Goal: Information Seeking & Learning: Learn about a topic

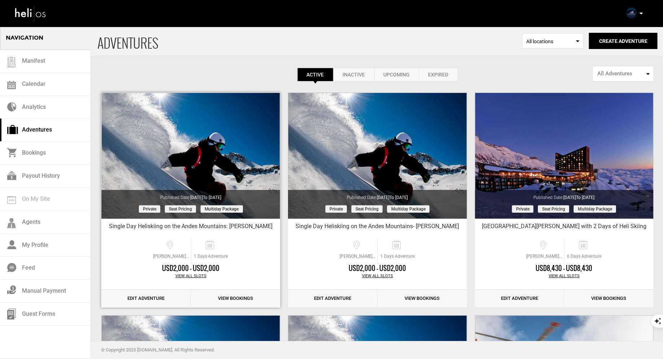
click at [147, 297] on link "Edit Adventure" at bounding box center [145, 299] width 89 height 18
click at [144, 301] on link "Edit Adventure" at bounding box center [145, 299] width 89 height 18
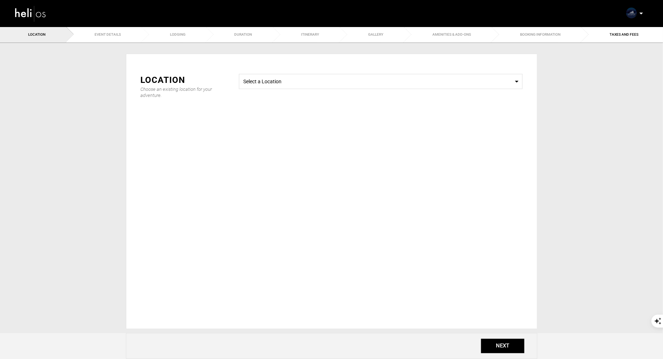
radio input "false"
radio input "true"
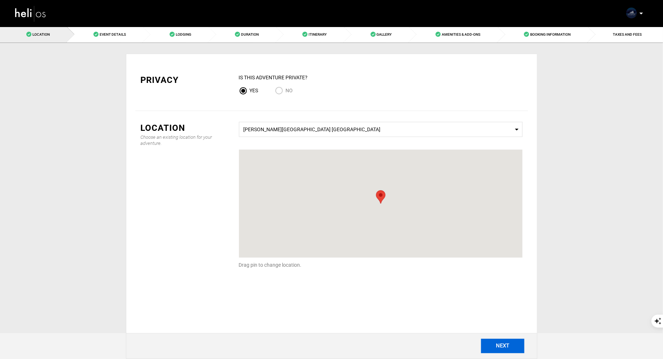
click at [506, 343] on button "NEXT" at bounding box center [502, 346] width 43 height 14
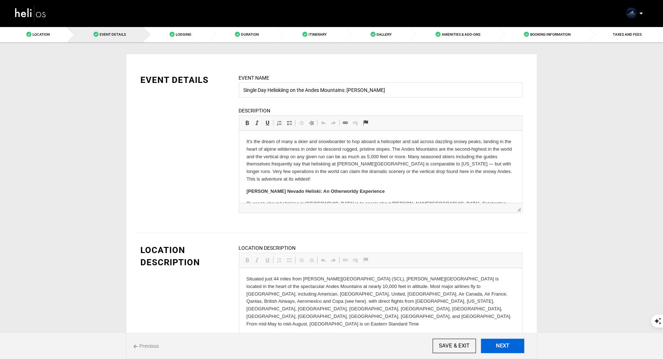
click at [506, 343] on button "NEXT" at bounding box center [502, 346] width 43 height 14
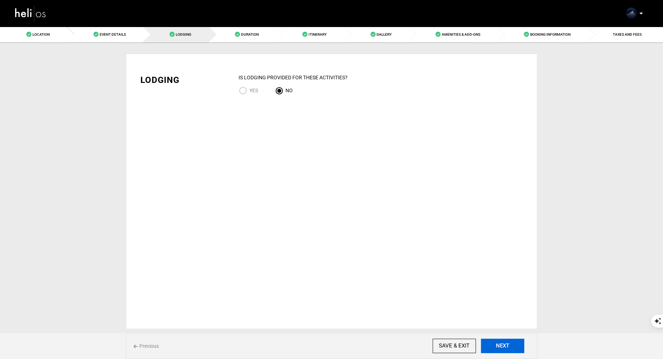
click at [506, 343] on button "NEXT" at bounding box center [502, 346] width 43 height 14
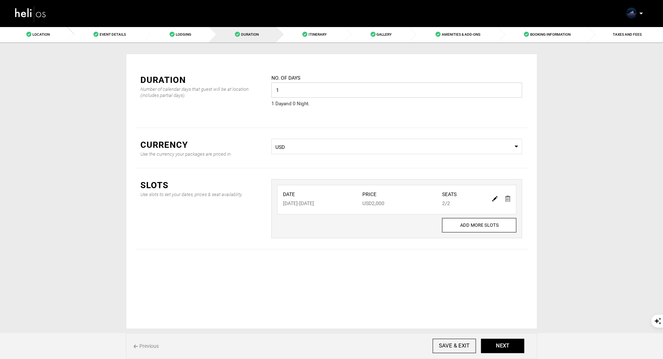
click at [297, 92] on input "1" at bounding box center [396, 90] width 251 height 15
type input "1"
click at [496, 198] on img at bounding box center [494, 198] width 5 height 5
type input "08/30/2025"
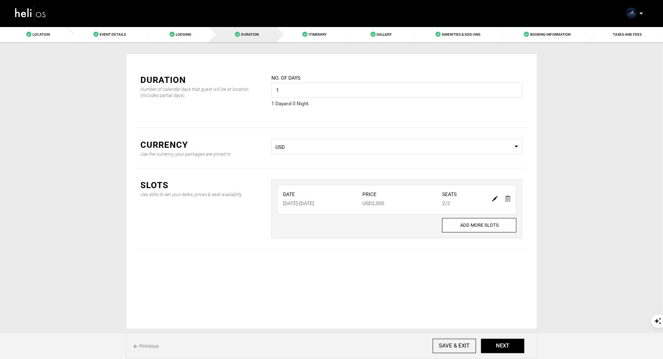
type input "2000"
type input "2"
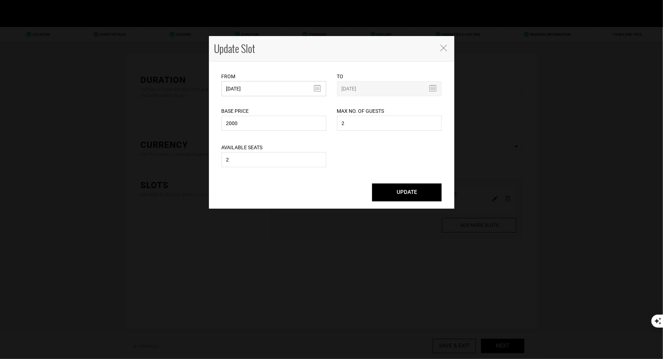
click at [297, 87] on input "08/30/2025" at bounding box center [273, 88] width 105 height 15
click at [441, 45] on icon "Close" at bounding box center [443, 48] width 6 height 6
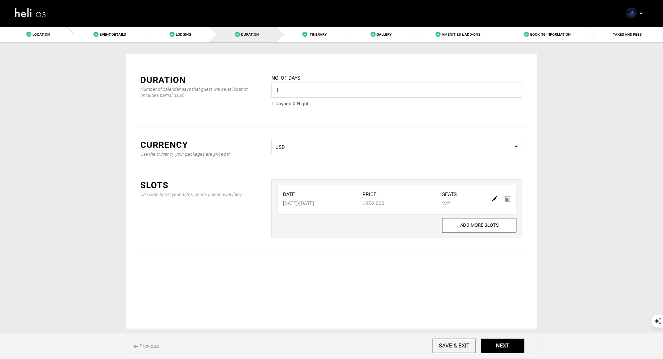
click at [508, 196] on img at bounding box center [507, 199] width 5 height 6
click at [386, 220] on button "ADD SLOT" at bounding box center [396, 227] width 47 height 14
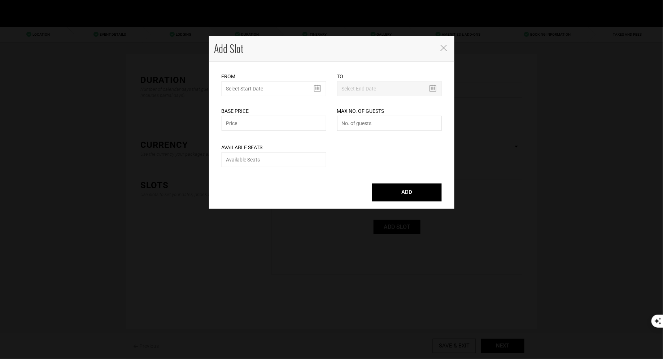
click at [442, 48] on icon "Close" at bounding box center [443, 48] width 6 height 6
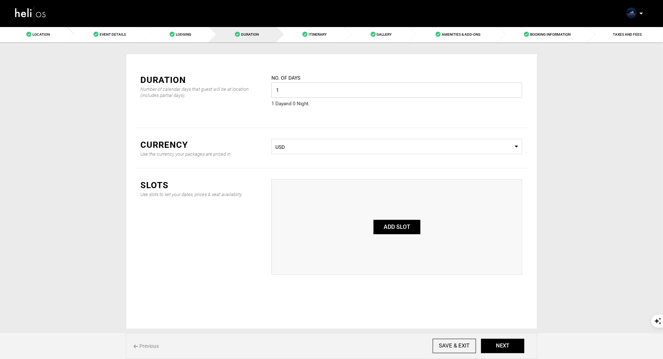
click at [288, 87] on input "1" at bounding box center [396, 90] width 251 height 15
type input "2"
click at [329, 170] on div "Slots Use slots to set your dates, prices & seat availablity. ADD SLOT" at bounding box center [331, 226] width 392 height 117
click at [403, 226] on button "ADD SLOT" at bounding box center [396, 227] width 47 height 14
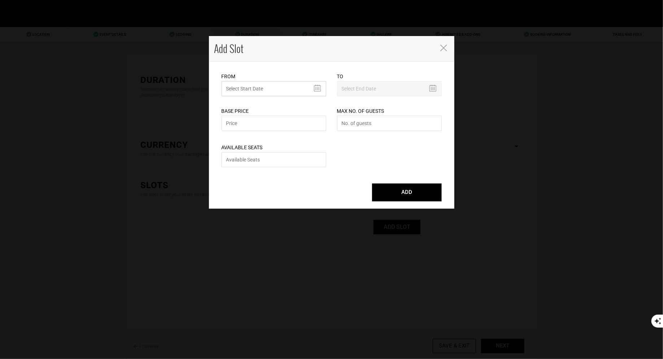
click at [289, 86] on input "MINIMUM NUMBER OF NIGHTS" at bounding box center [273, 88] width 105 height 15
click at [291, 171] on td "30" at bounding box center [293, 169] width 11 height 11
type input "08/30/2025"
type input "08/31/2025"
click at [258, 125] on input "text" at bounding box center [273, 123] width 105 height 15
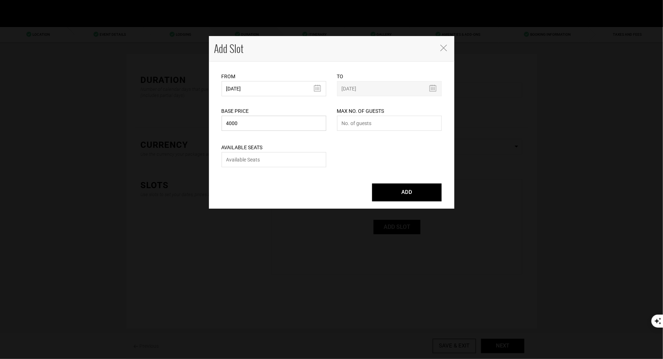
type input "4000"
click at [360, 129] on input "number" at bounding box center [389, 123] width 105 height 15
type input "2"
click at [282, 163] on input "number" at bounding box center [273, 159] width 105 height 15
type input "2"
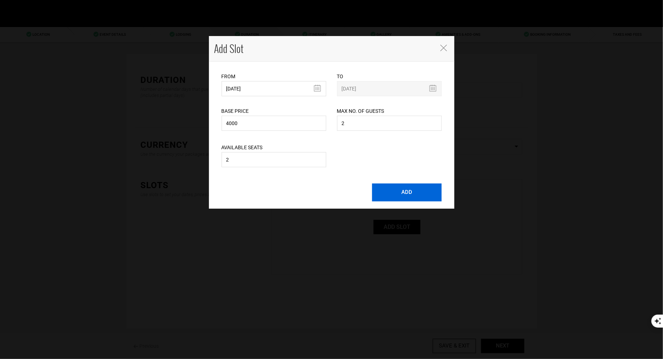
click at [389, 193] on button "ADD" at bounding box center [407, 193] width 70 height 18
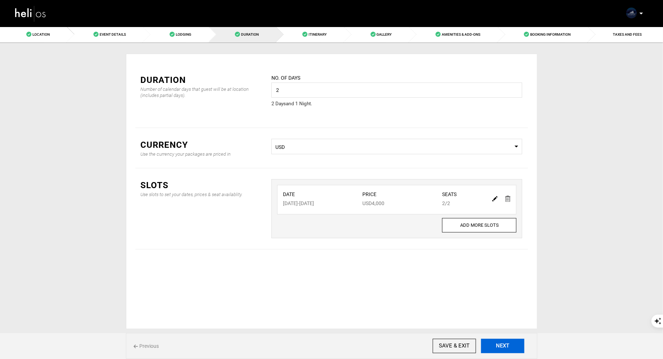
click at [499, 347] on button "NEXT" at bounding box center [502, 346] width 43 height 14
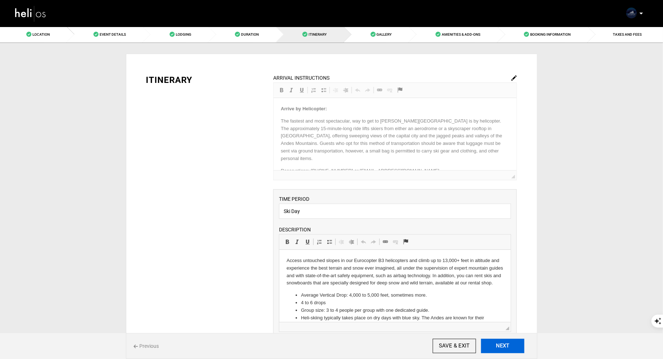
click at [499, 347] on button "NEXT" at bounding box center [502, 346] width 43 height 14
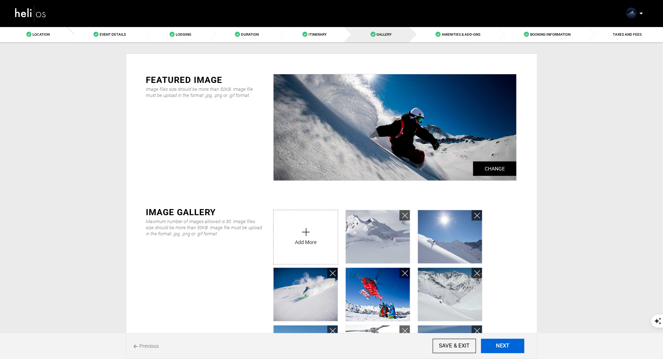
click at [499, 347] on button "NEXT" at bounding box center [502, 346] width 43 height 14
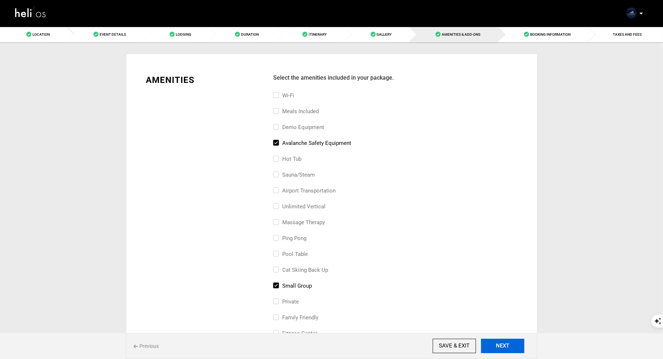
click at [508, 341] on button "NEXT" at bounding box center [502, 346] width 43 height 14
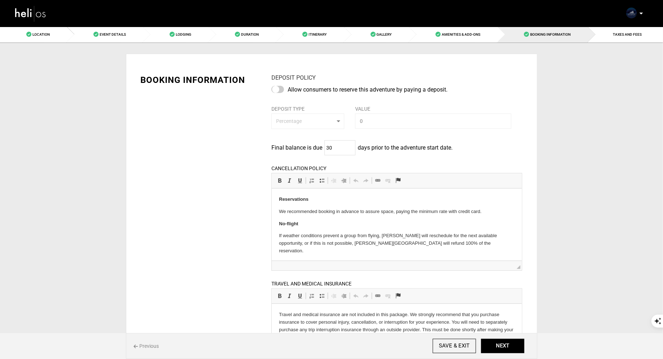
scroll to position [62, 0]
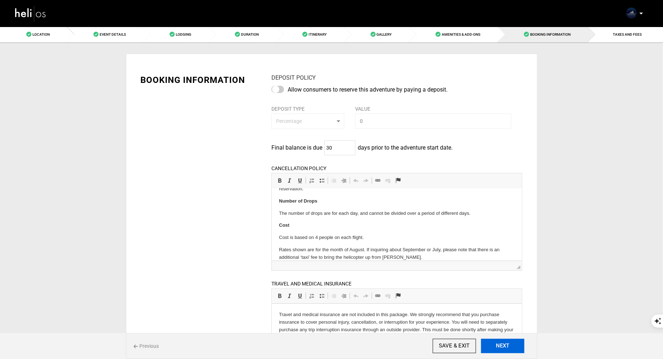
click at [505, 350] on button "NEXT" at bounding box center [502, 346] width 43 height 14
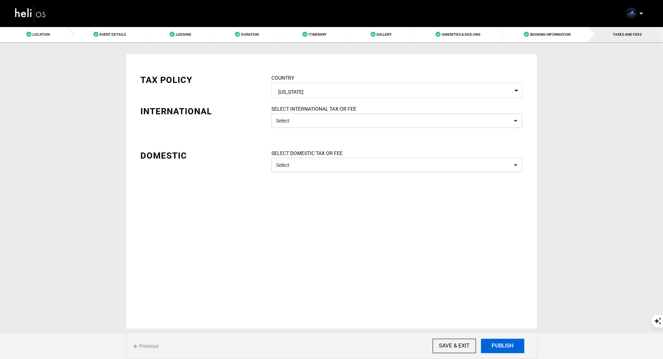
click at [504, 350] on button "PUBLISH" at bounding box center [502, 346] width 43 height 14
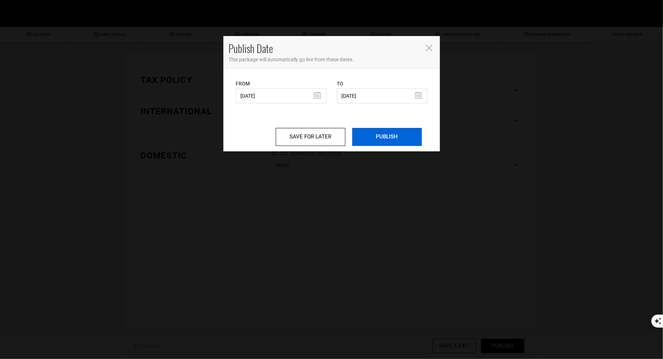
click at [381, 140] on input "PUBLISH" at bounding box center [387, 137] width 70 height 18
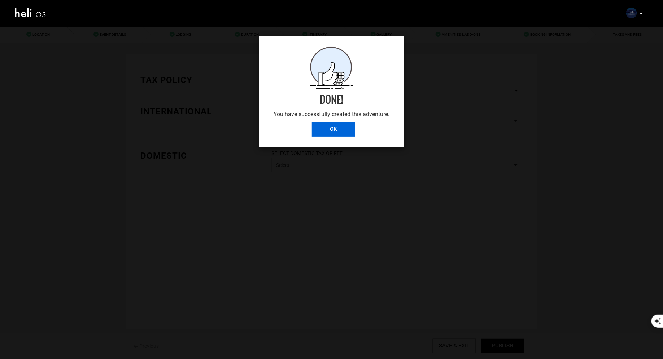
click at [341, 132] on input "OK" at bounding box center [333, 129] width 43 height 14
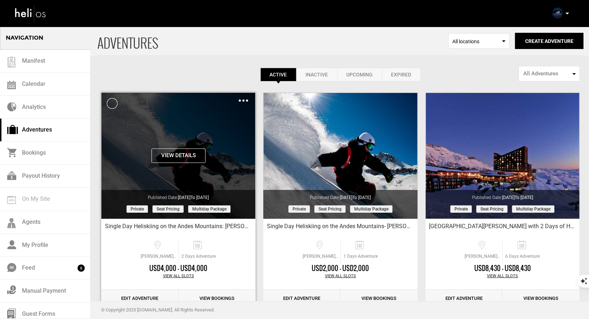
click at [245, 98] on div "Clone De-Activate Share Delete" at bounding box center [243, 100] width 9 height 8
click at [243, 100] on img at bounding box center [243, 101] width 9 height 2
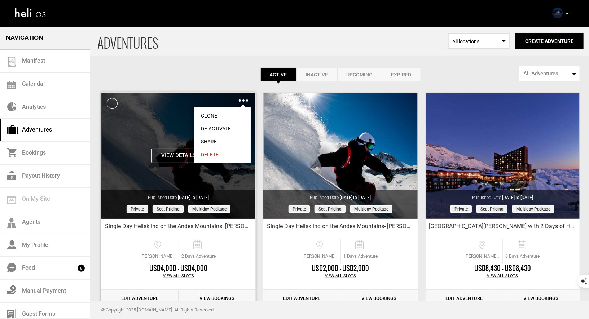
click at [211, 139] on link "Share" at bounding box center [222, 141] width 57 height 13
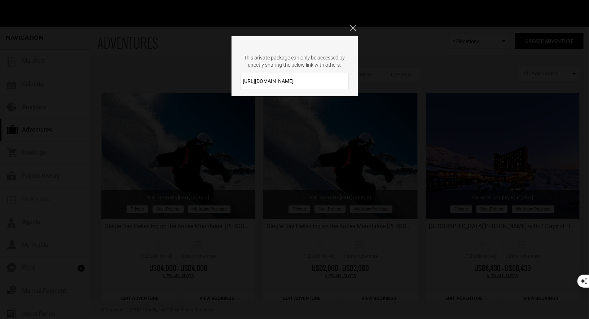
click at [350, 27] on icon "Close" at bounding box center [353, 28] width 6 height 6
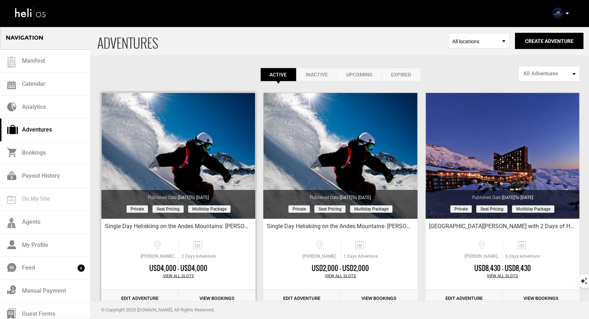
scroll to position [27, 0]
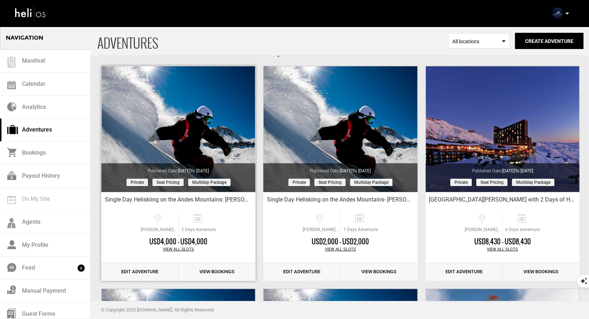
click at [137, 269] on link "Edit Adventure" at bounding box center [139, 272] width 77 height 18
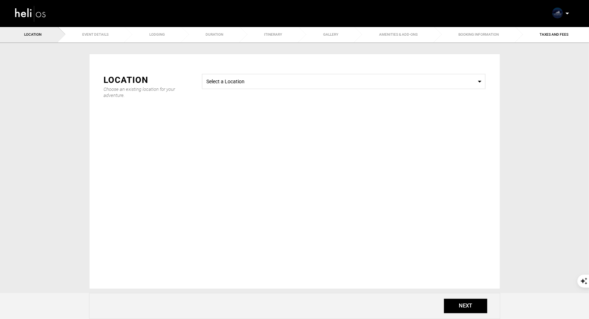
type input "Single Day Heliskiing on the Andes Mountains: Kamron Landry"
checkbox input "true"
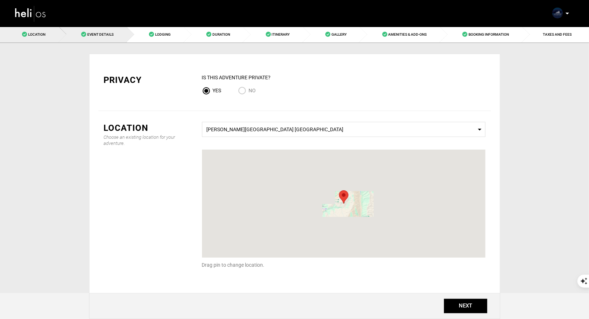
click at [96, 40] on link "Event Details" at bounding box center [93, 34] width 68 height 16
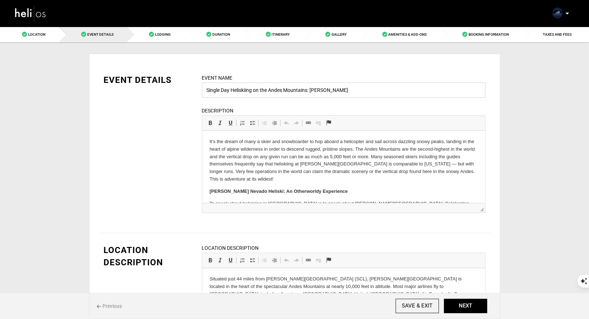
drag, startPoint x: 229, startPoint y: 89, endPoint x: 195, endPoint y: 92, distance: 34.0
click at [196, 92] on div "EVENT DETAILS Event Name Single Day Heliskiing on the Andes Mountains: Kamron L…" at bounding box center [294, 148] width 392 height 148
drag, startPoint x: 304, startPoint y: 91, endPoint x: 250, endPoint y: 92, distance: 53.4
click at [251, 92] on input "Two Day Heliskiing on the Andes Mountains: Kamron Landry" at bounding box center [344, 90] width 284 height 15
click at [383, 91] on input "Two Day Heliskiing With Valle Nevado: Kamron Landry" at bounding box center [344, 90] width 284 height 15
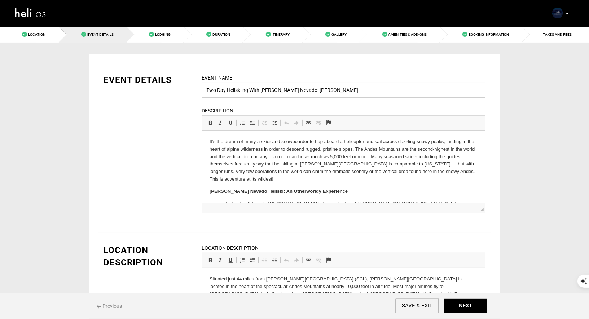
click at [224, 91] on input "Two Day Heliskiing With Valle Nevado: Kamron Landry" at bounding box center [344, 90] width 284 height 15
click at [370, 91] on input "Two Day's Heliskiing With Valle Nevado: Kamron Landry" at bounding box center [344, 90] width 284 height 15
type input "Two Day's Heliskiing With Valle Nevado: Kamron Landry"
click at [459, 308] on button "NEXT" at bounding box center [465, 306] width 43 height 14
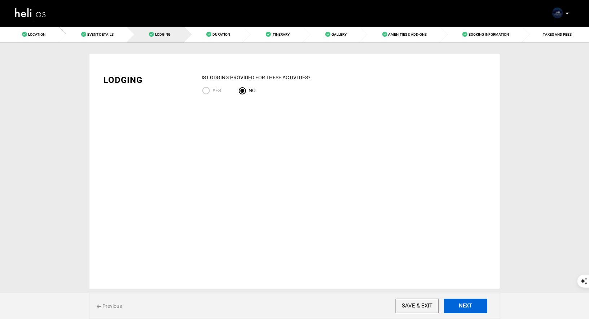
click at [459, 308] on button "NEXT" at bounding box center [465, 306] width 43 height 14
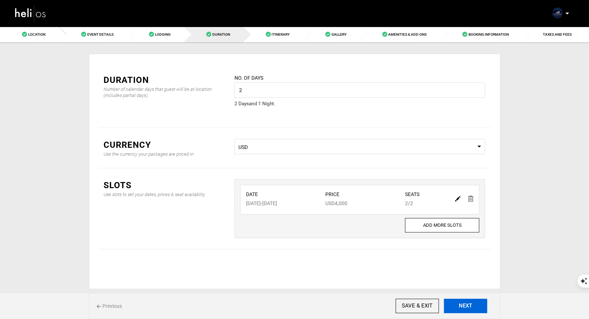
click at [459, 308] on button "NEXT" at bounding box center [465, 306] width 43 height 14
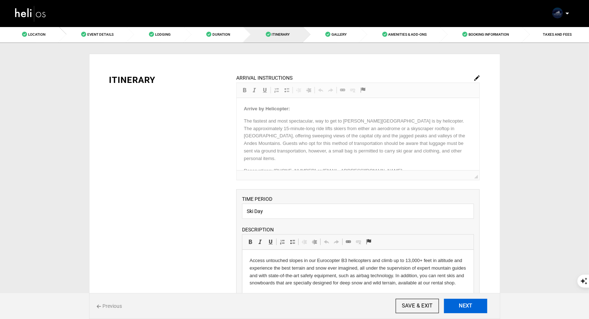
click at [459, 308] on button "NEXT" at bounding box center [465, 306] width 43 height 14
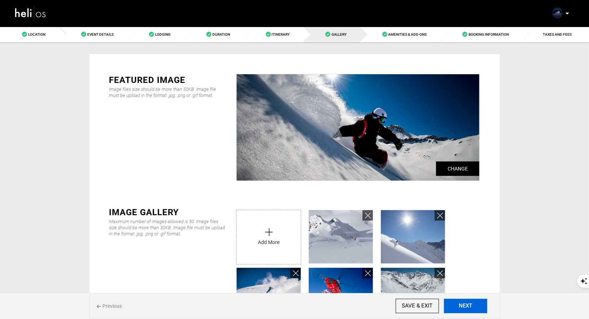
click at [459, 308] on button "NEXT" at bounding box center [465, 306] width 43 height 14
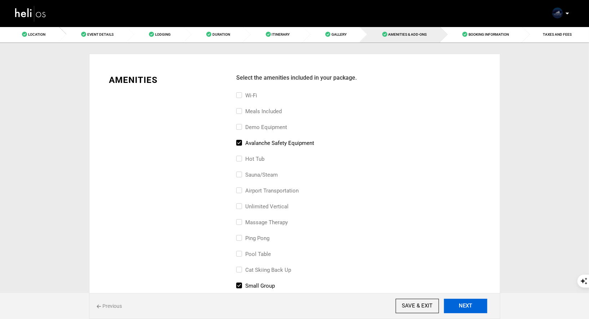
click at [459, 308] on button "NEXT" at bounding box center [465, 306] width 43 height 14
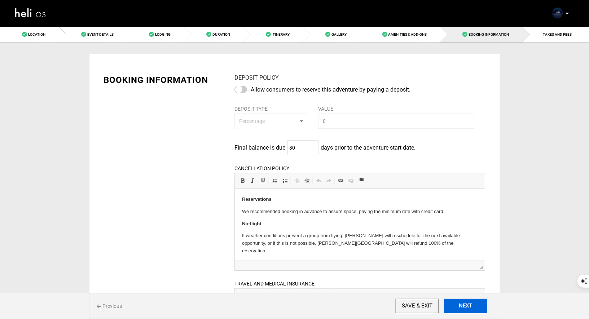
click at [459, 308] on button "NEXT" at bounding box center [465, 306] width 43 height 14
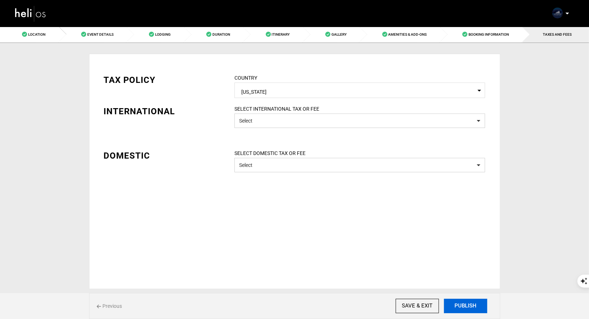
click at [459, 308] on button "PUBLISH" at bounding box center [465, 306] width 43 height 14
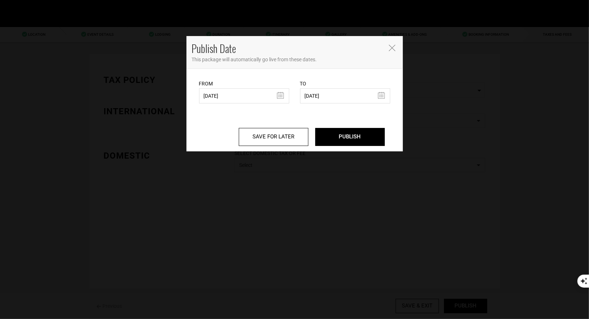
click at [340, 149] on div "SAVE FOR LATER PUBLISH" at bounding box center [295, 128] width 202 height 48
click at [343, 144] on input "PUBLISH" at bounding box center [350, 137] width 70 height 18
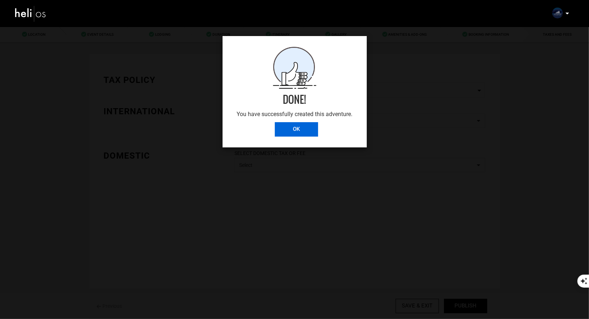
click at [298, 136] on input "OK" at bounding box center [296, 129] width 43 height 14
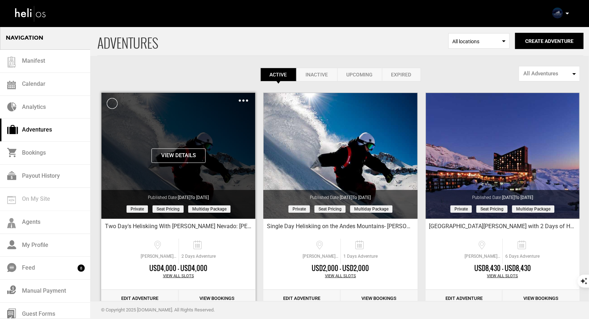
click at [245, 100] on img at bounding box center [243, 101] width 9 height 2
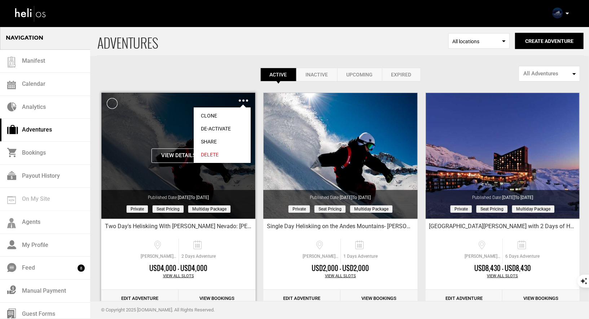
click at [208, 141] on link "Share" at bounding box center [222, 141] width 57 height 13
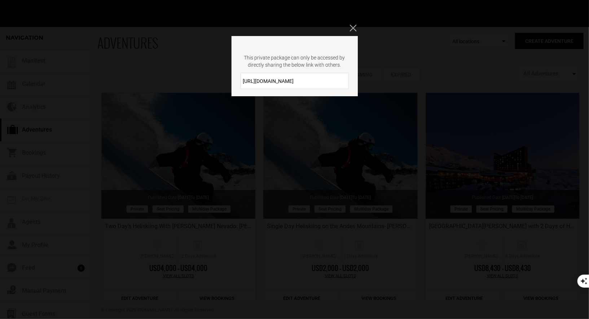
drag, startPoint x: 301, startPoint y: 79, endPoint x: 240, endPoint y: 79, distance: 61.0
click at [241, 79] on input "https://heli.life/u9m3su" at bounding box center [295, 81] width 108 height 16
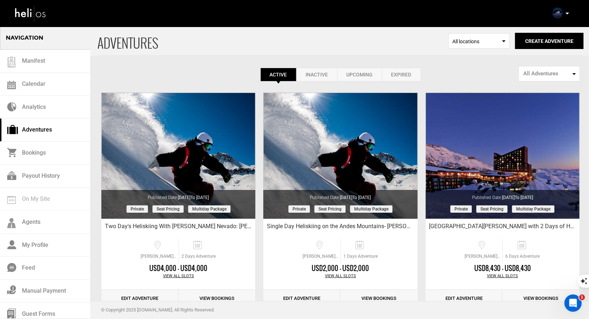
click at [567, 15] on p at bounding box center [567, 13] width 4 height 8
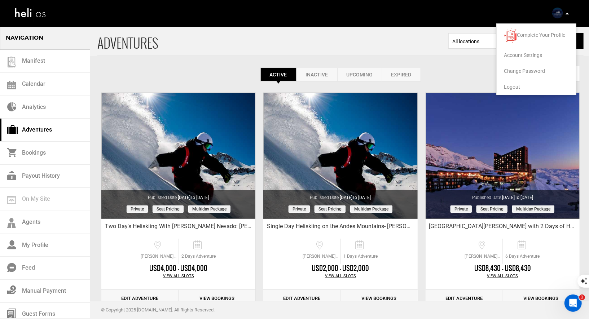
click at [515, 85] on span "Logout" at bounding box center [512, 87] width 16 height 6
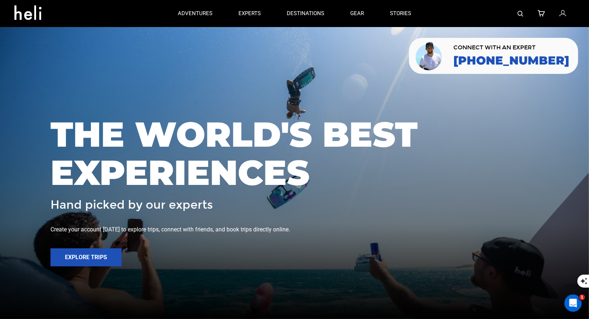
click at [522, 17] on link at bounding box center [521, 13] width 6 height 27
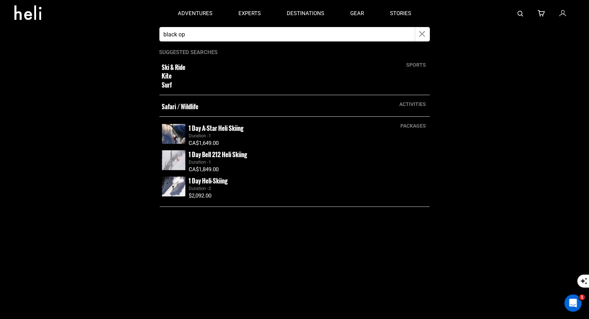
type input "Black ops"
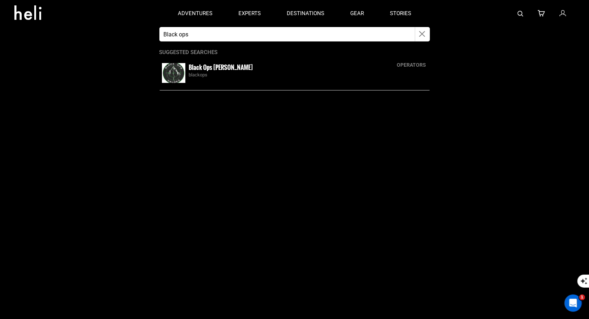
click at [205, 73] on div "blackops" at bounding box center [308, 75] width 238 height 7
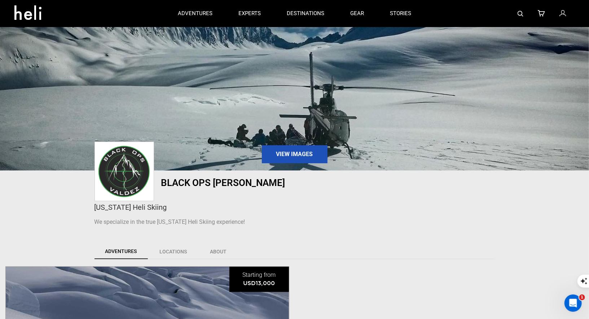
click at [522, 13] on img at bounding box center [521, 14] width 6 height 6
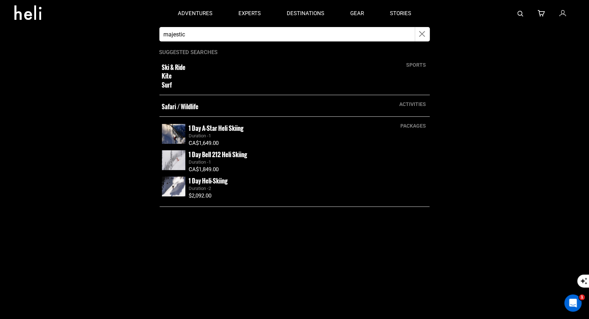
type input "majestic"
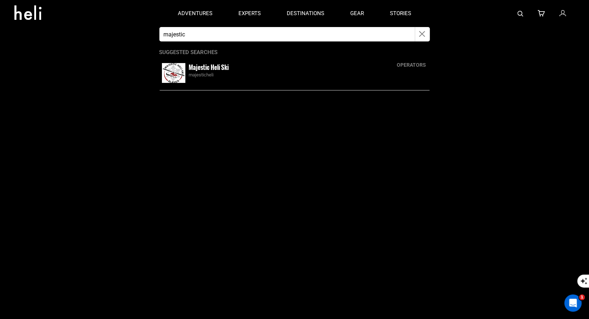
click at [209, 69] on small "Majestic Heli Ski" at bounding box center [209, 67] width 40 height 9
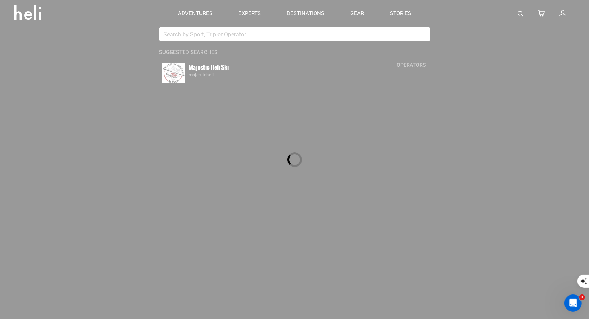
type input "majestic"
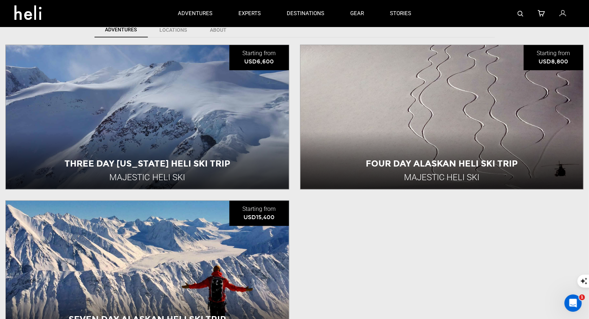
scroll to position [210, 0]
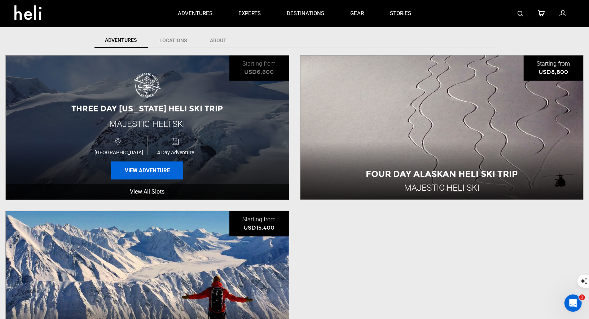
click at [152, 170] on button "View Adventure" at bounding box center [147, 171] width 72 height 18
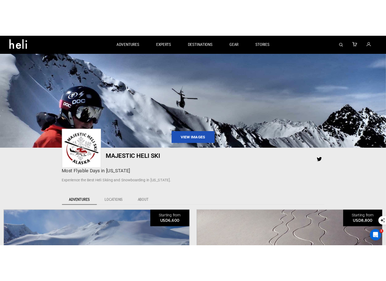
scroll to position [102, 0]
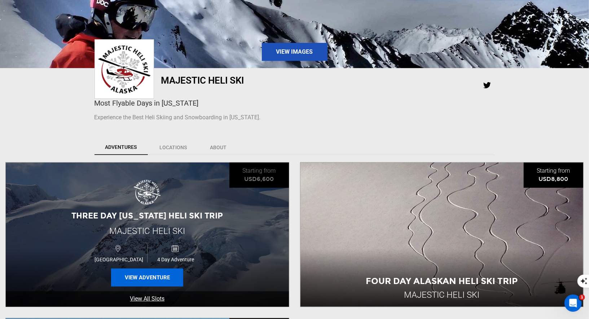
click at [166, 278] on button "View Adventure" at bounding box center [147, 278] width 72 height 18
click at [158, 275] on button "View Adventure" at bounding box center [147, 278] width 72 height 18
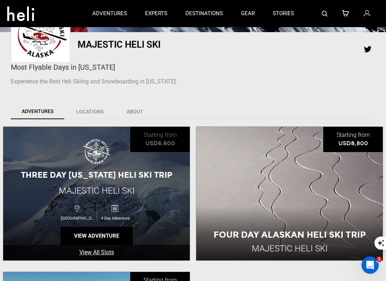
click at [94, 188] on span "Majestic Heli Ski" at bounding box center [97, 190] width 76 height 10
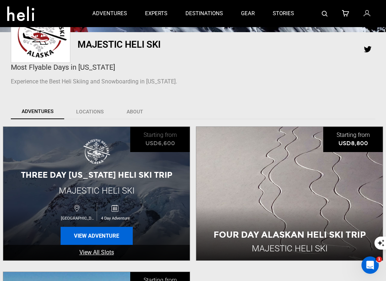
click at [78, 232] on button "View Adventure" at bounding box center [97, 236] width 72 height 18
click at [104, 237] on button "View Adventure" at bounding box center [97, 236] width 72 height 18
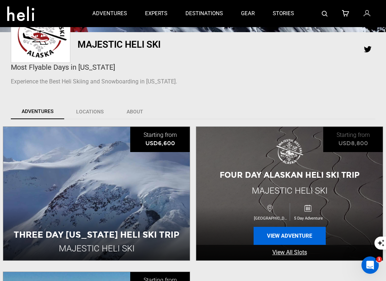
click at [268, 236] on button "View Adventure" at bounding box center [290, 236] width 72 height 18
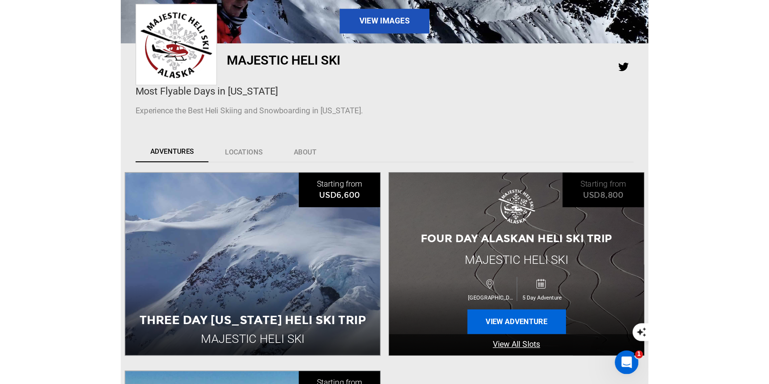
scroll to position [118, 0]
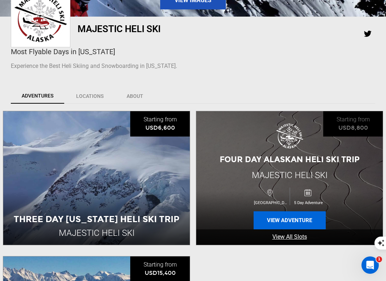
click at [271, 220] on button "View Adventure" at bounding box center [290, 220] width 72 height 18
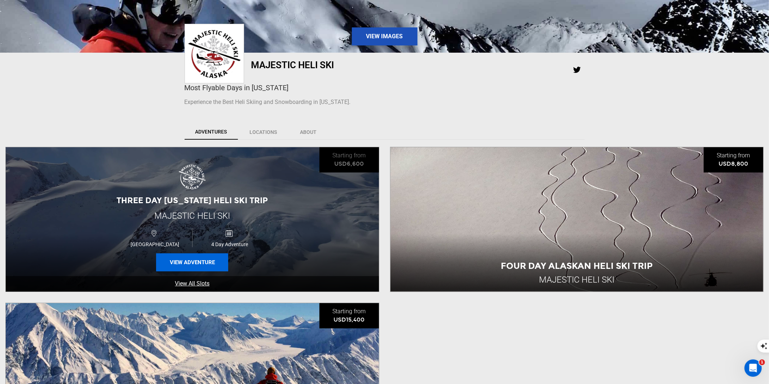
click at [177, 260] on button "View Adventure" at bounding box center [192, 262] width 72 height 18
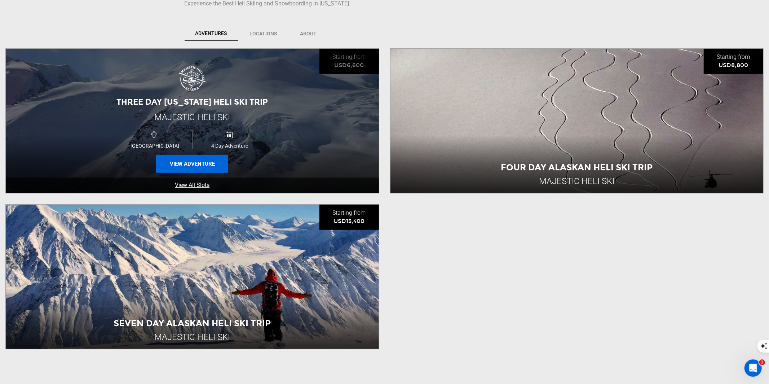
scroll to position [245, 0]
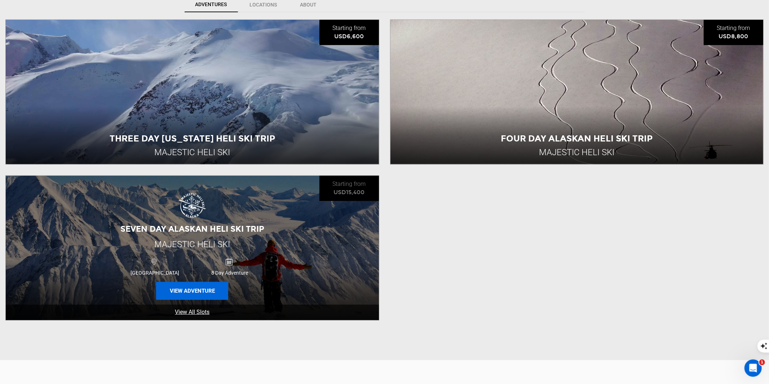
click at [194, 295] on button "View Adventure" at bounding box center [192, 291] width 72 height 18
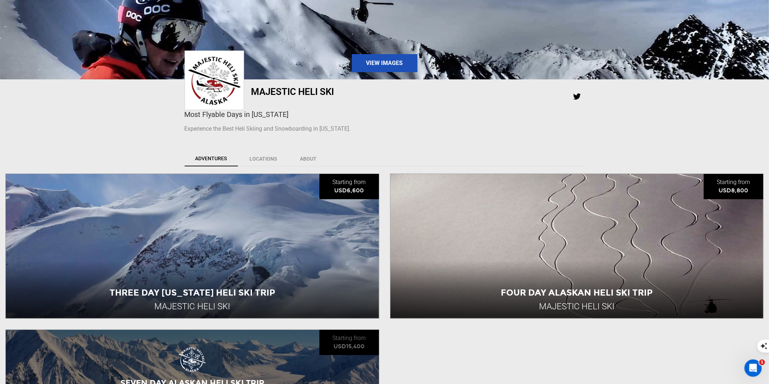
scroll to position [92, 0]
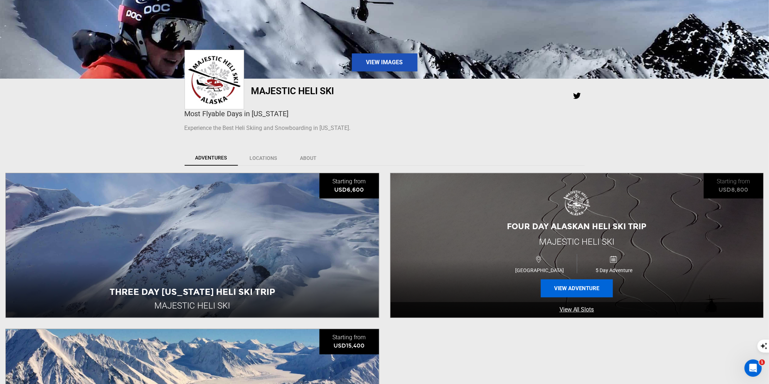
click at [572, 286] on button "View Adventure" at bounding box center [577, 288] width 72 height 18
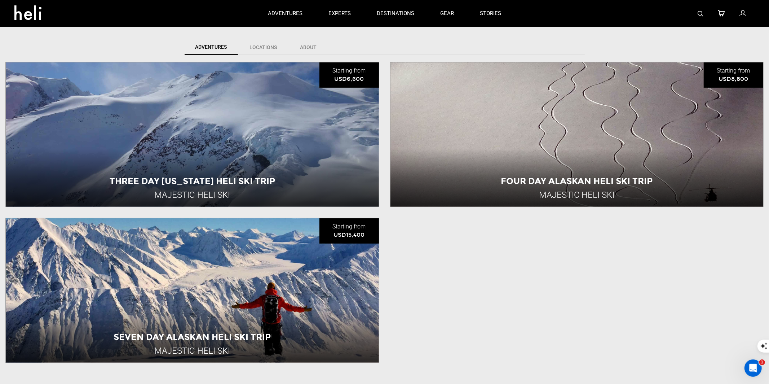
scroll to position [171, 0]
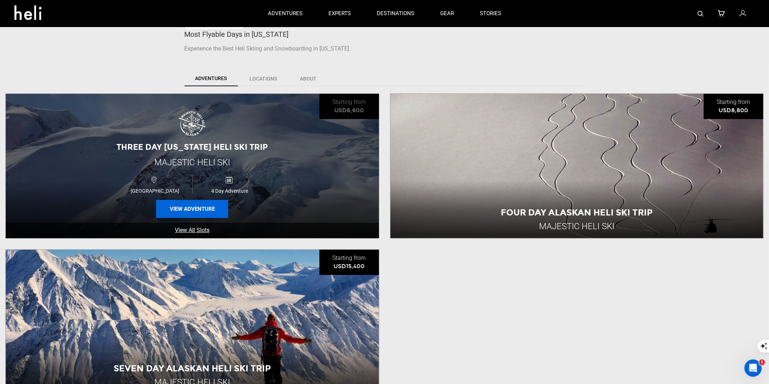
click at [203, 201] on button "View Adventure" at bounding box center [192, 209] width 72 height 18
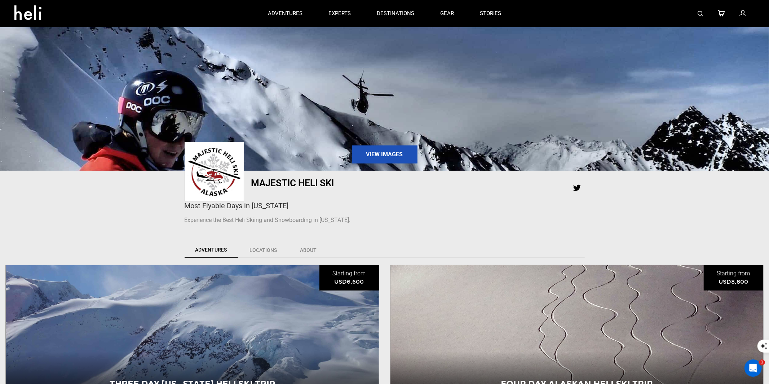
click at [589, 13] on img at bounding box center [701, 14] width 6 height 6
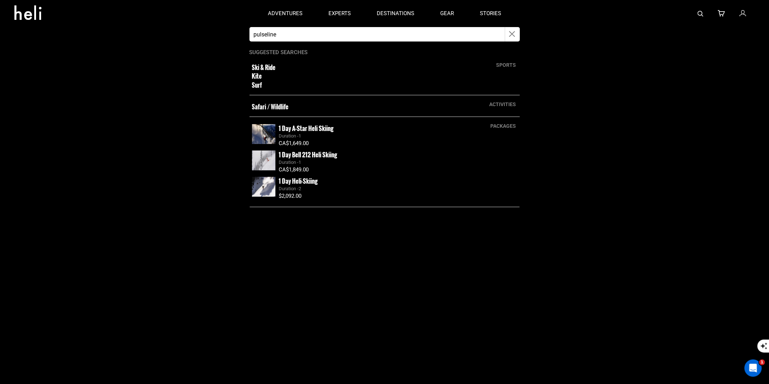
type input "pulseline"
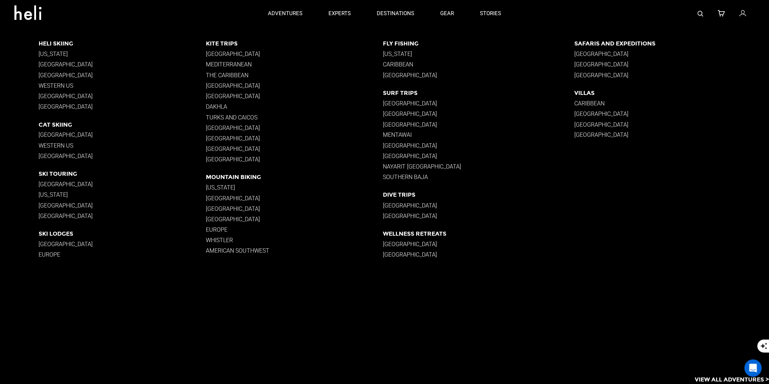
click at [47, 53] on p "[US_STATE]" at bounding box center [123, 53] width 168 height 7
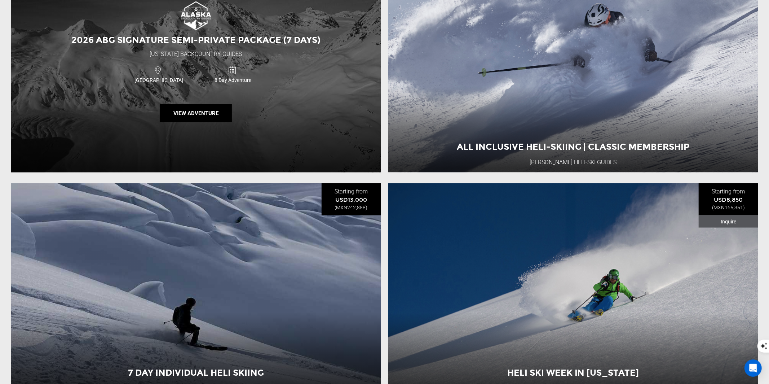
scroll to position [1052, 0]
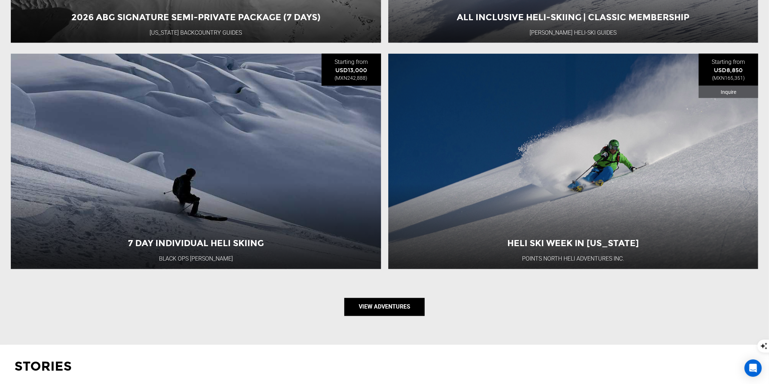
click at [386, 312] on link "View Adventures" at bounding box center [384, 307] width 80 height 18
type input "Heli Skiing"
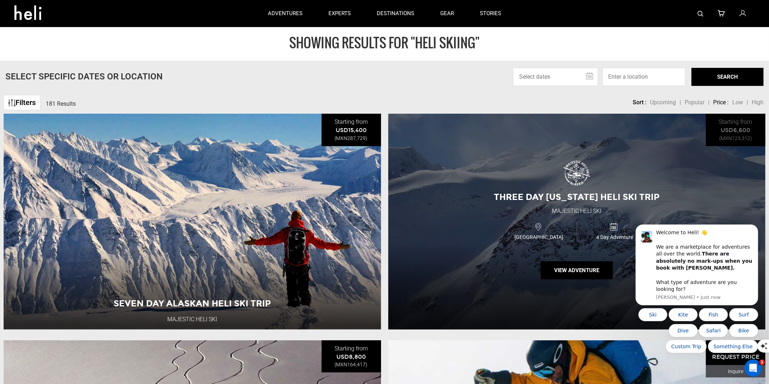
scroll to position [7, 0]
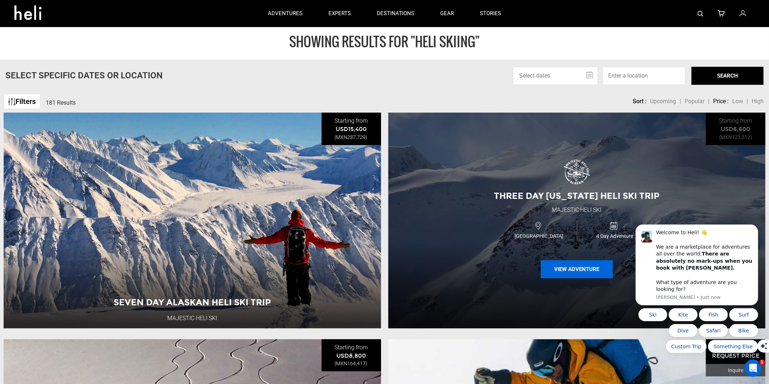
click at [563, 265] on button "View Adventure" at bounding box center [577, 269] width 72 height 18
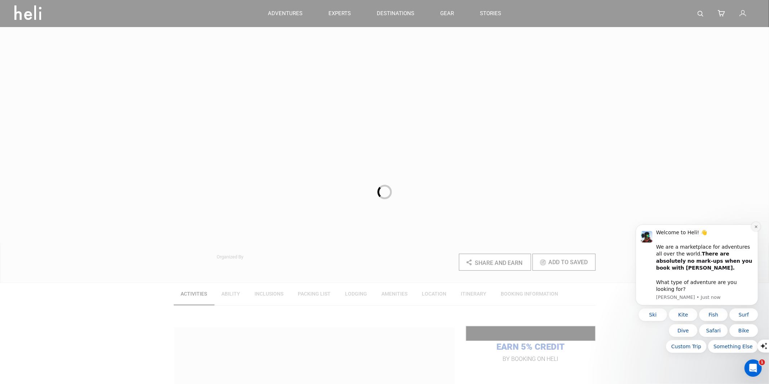
click at [754, 228] on icon "Dismiss notification" at bounding box center [756, 226] width 4 height 4
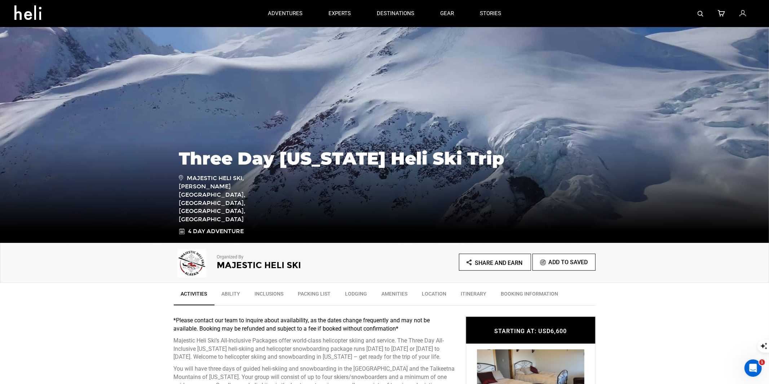
click at [232, 264] on h2 "Majestic Heli Ski" at bounding box center [291, 264] width 148 height 9
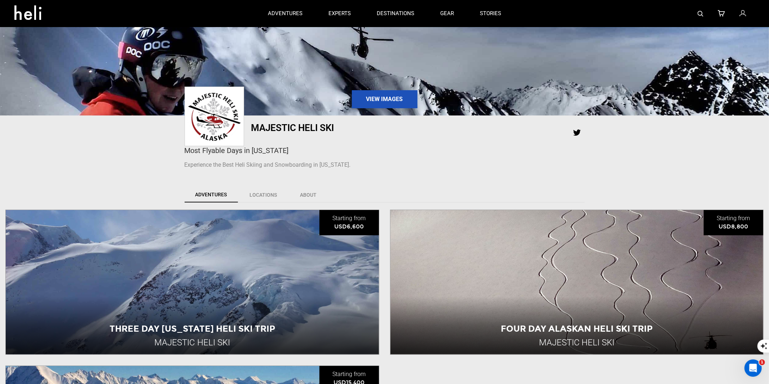
scroll to position [53, 0]
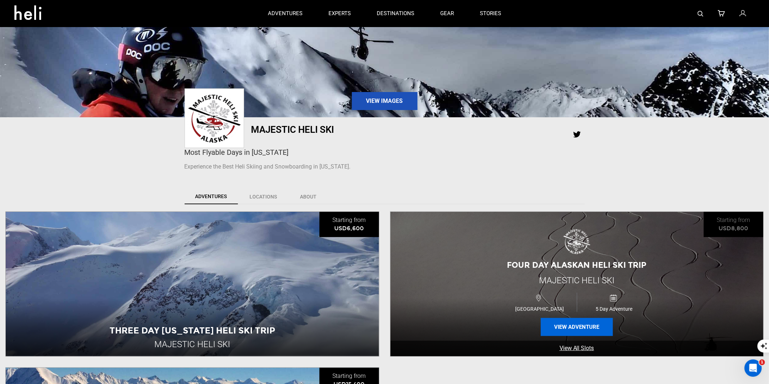
click at [563, 329] on button "View Adventure" at bounding box center [577, 327] width 72 height 18
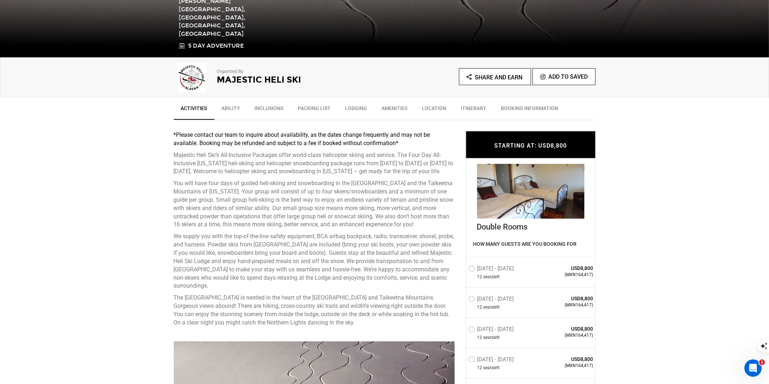
scroll to position [379, 0]
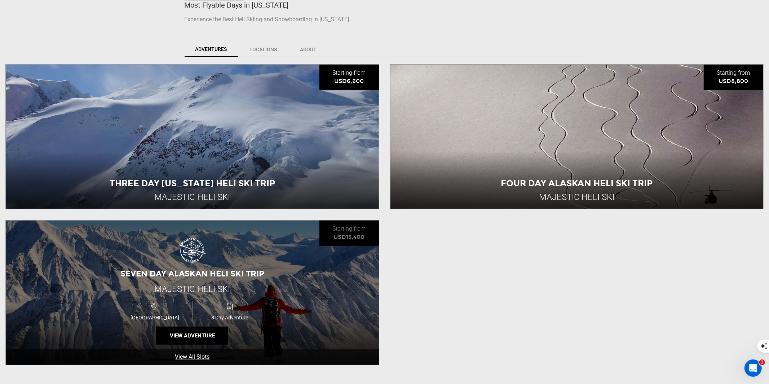
scroll to position [270, 0]
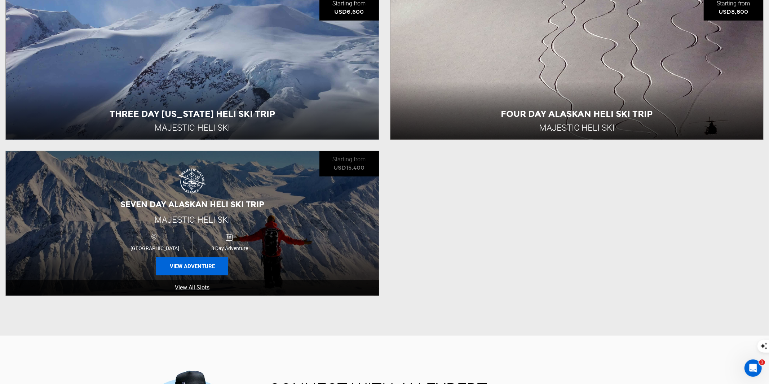
click at [190, 268] on button "View Adventure" at bounding box center [192, 266] width 72 height 18
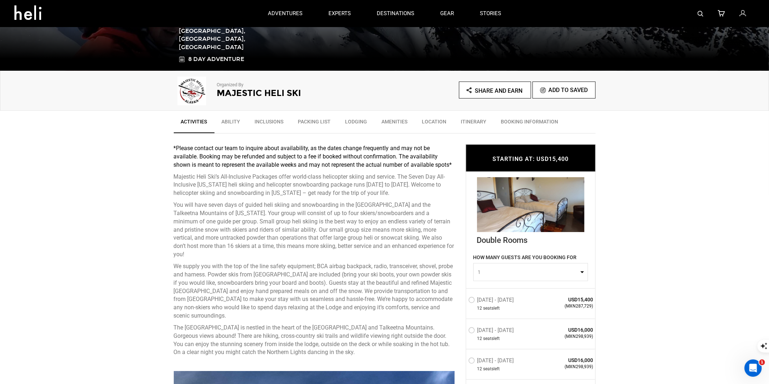
scroll to position [171, 0]
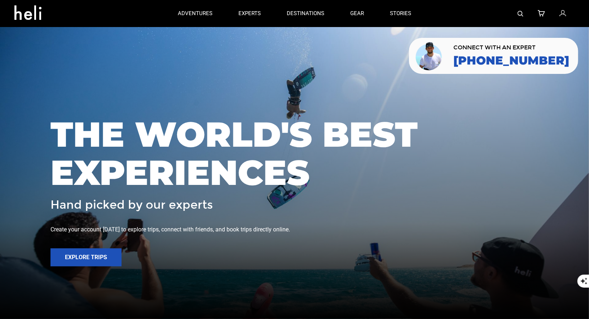
click at [518, 10] on link at bounding box center [521, 13] width 6 height 27
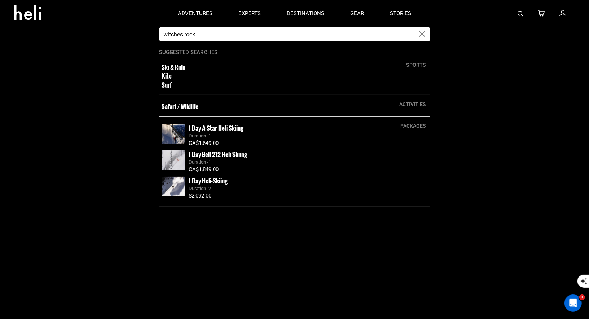
type input "Witches Rock"
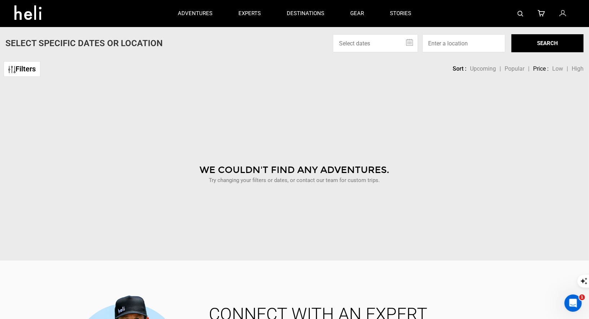
click at [520, 13] on img at bounding box center [521, 14] width 6 height 6
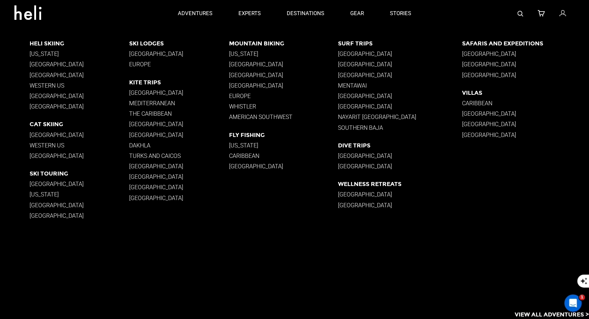
click at [353, 54] on p "[GEOGRAPHIC_DATA]" at bounding box center [400, 53] width 124 height 7
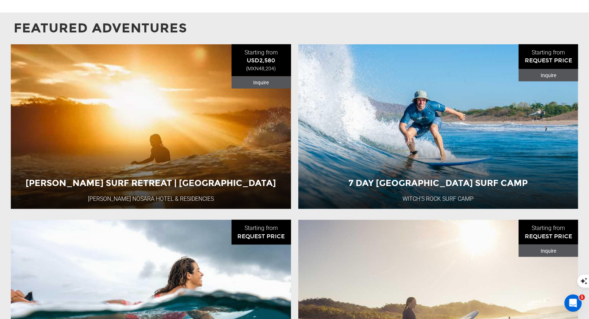
scroll to position [579, 0]
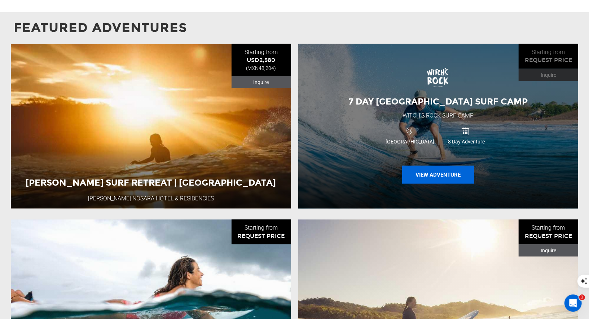
click at [426, 166] on button "View Adventure" at bounding box center [438, 175] width 72 height 18
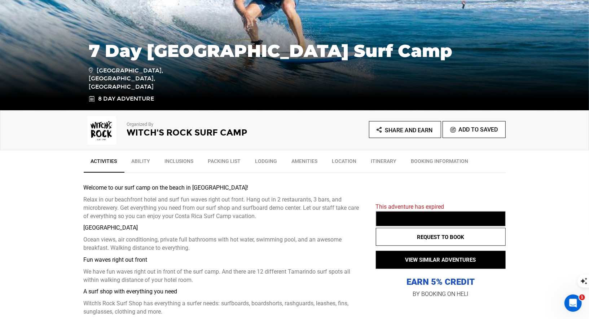
scroll to position [139, 0]
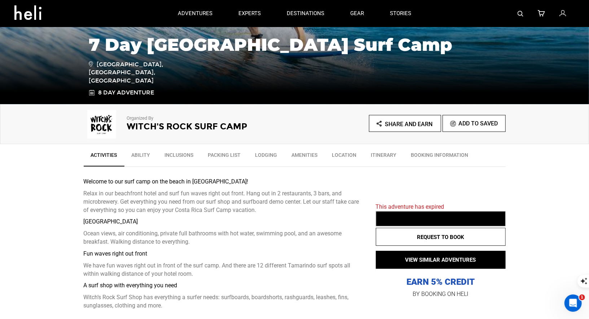
click at [522, 13] on img at bounding box center [521, 14] width 6 height 6
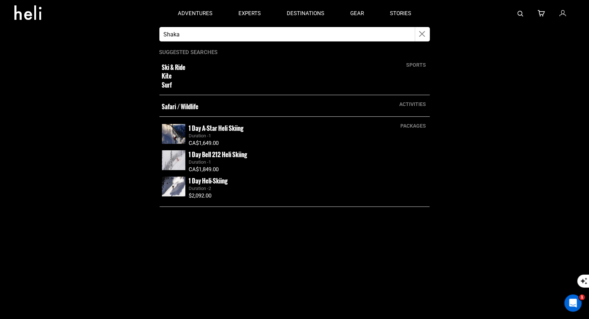
type input "shaka"
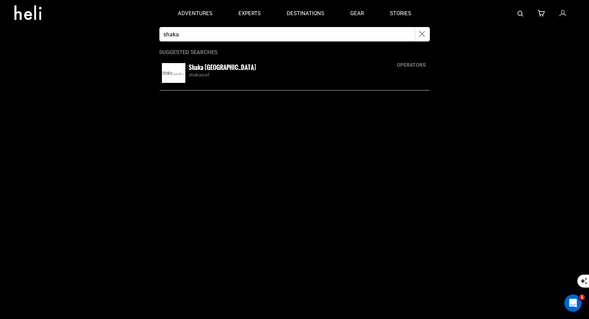
click at [210, 66] on small "Shaka [GEOGRAPHIC_DATA]" at bounding box center [222, 67] width 67 height 9
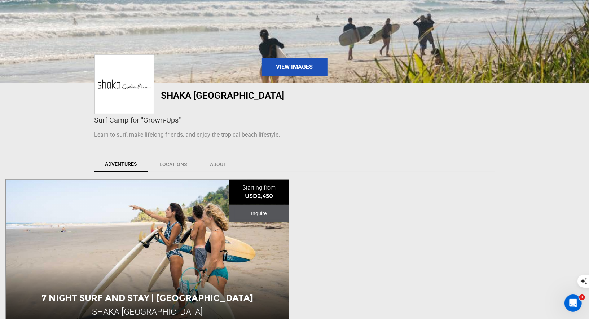
scroll to position [180, 0]
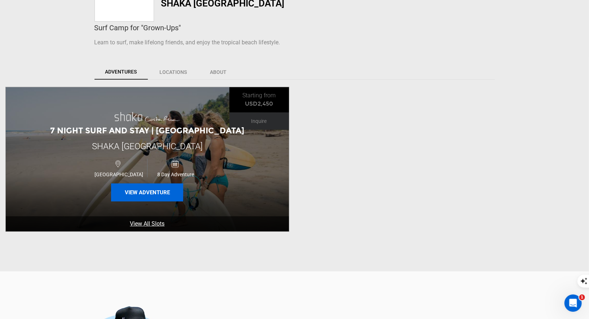
click at [144, 196] on button "View Adventure" at bounding box center [147, 193] width 72 height 18
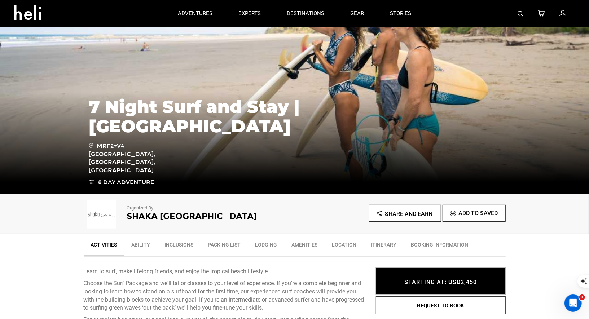
scroll to position [57, 0]
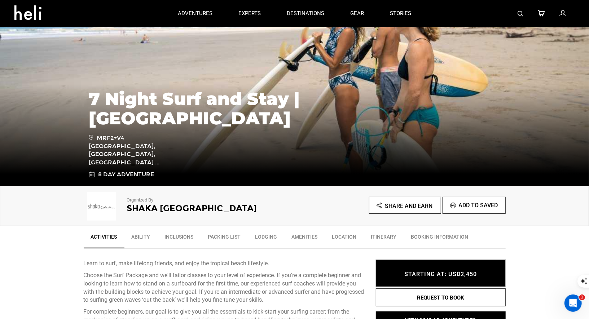
click at [519, 12] on img at bounding box center [521, 14] width 6 height 6
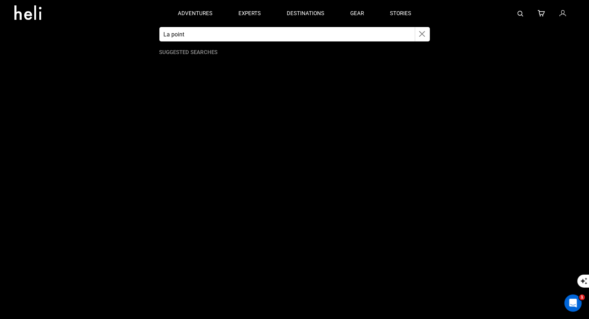
type input "La point"
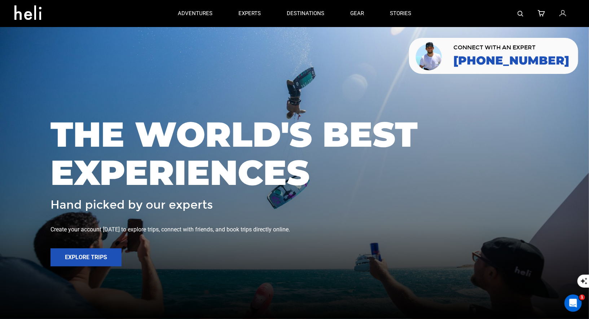
click at [522, 13] on img at bounding box center [521, 14] width 6 height 6
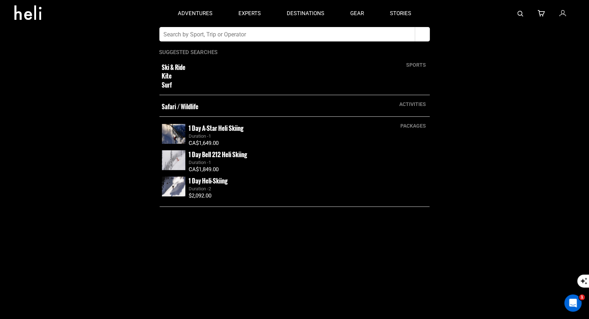
click at [330, 38] on input "text" at bounding box center [287, 34] width 256 height 14
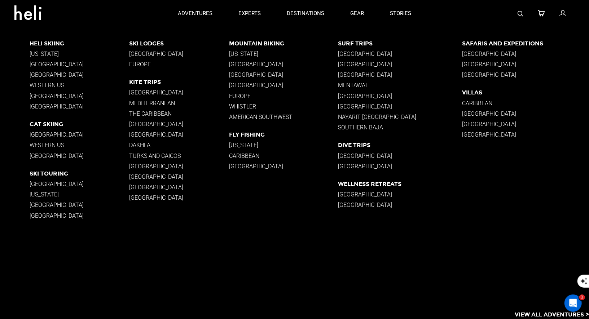
type input "villa"
click at [356, 126] on p "Southern Baja" at bounding box center [400, 127] width 124 height 7
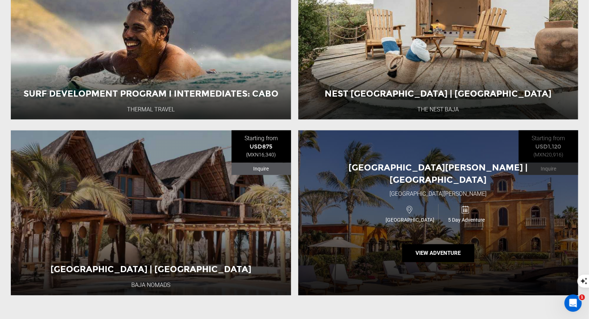
scroll to position [961, 0]
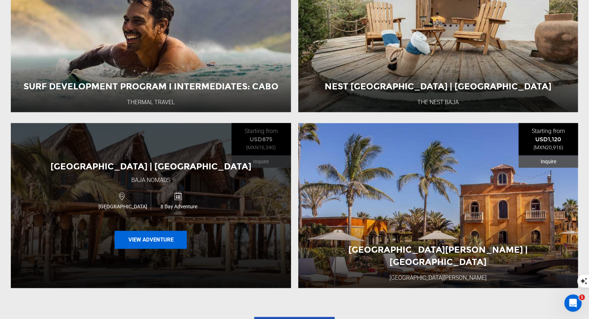
click at [161, 231] on button "View Adventure" at bounding box center [151, 240] width 72 height 18
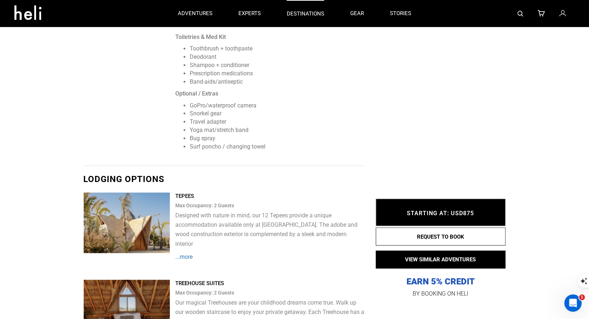
scroll to position [1041, 0]
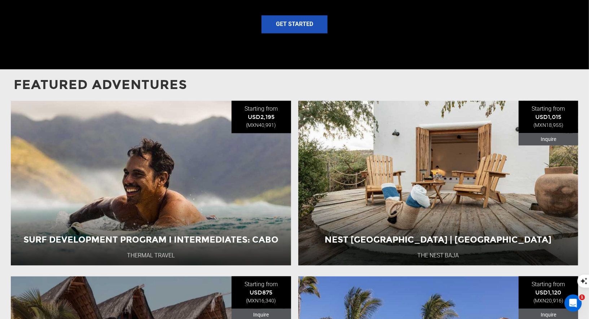
scroll to position [961, 0]
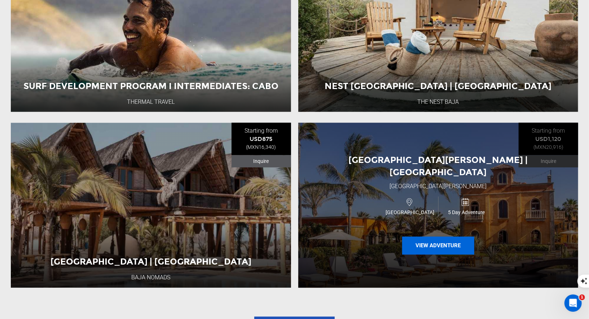
click at [444, 237] on button "View Adventure" at bounding box center [438, 246] width 72 height 18
